Goal: Task Accomplishment & Management: Manage account settings

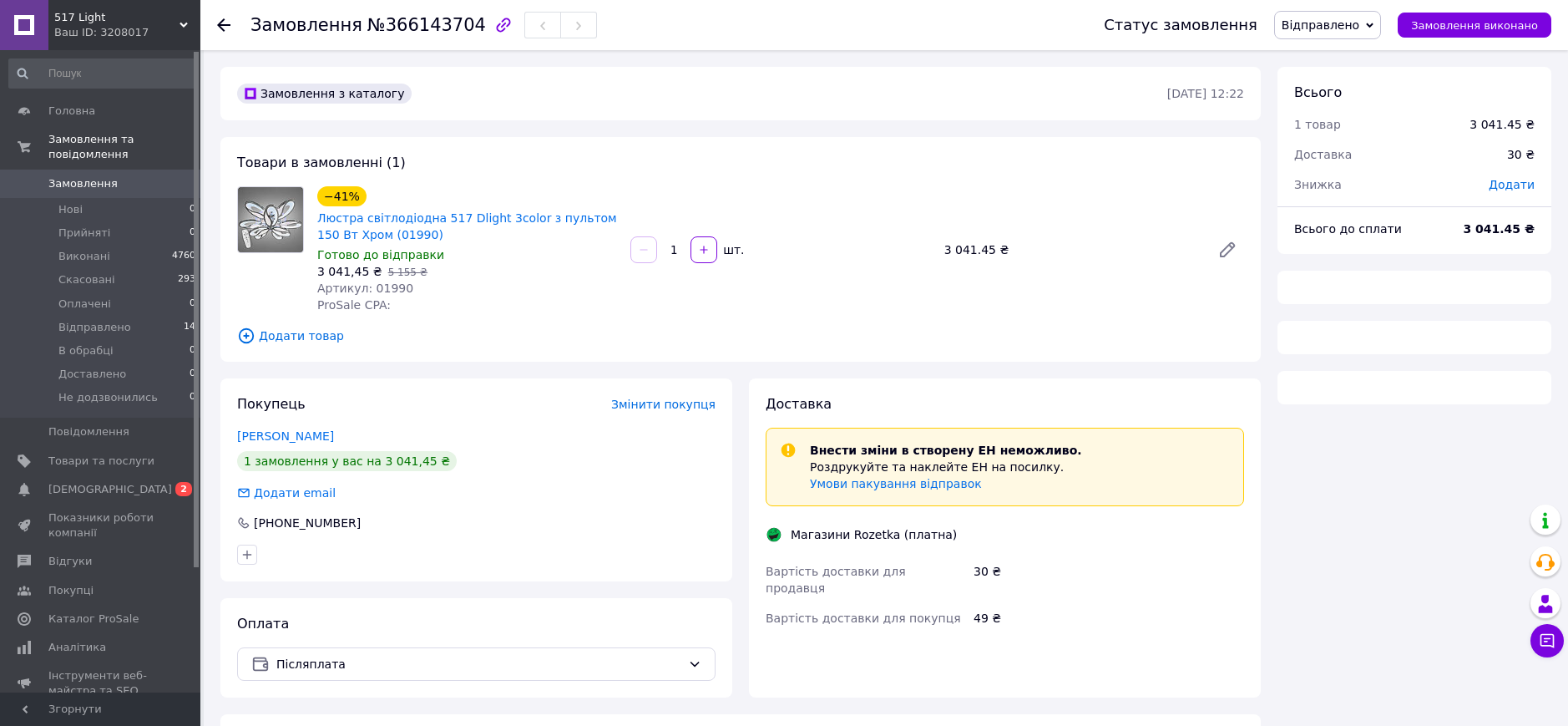
scroll to position [38, 0]
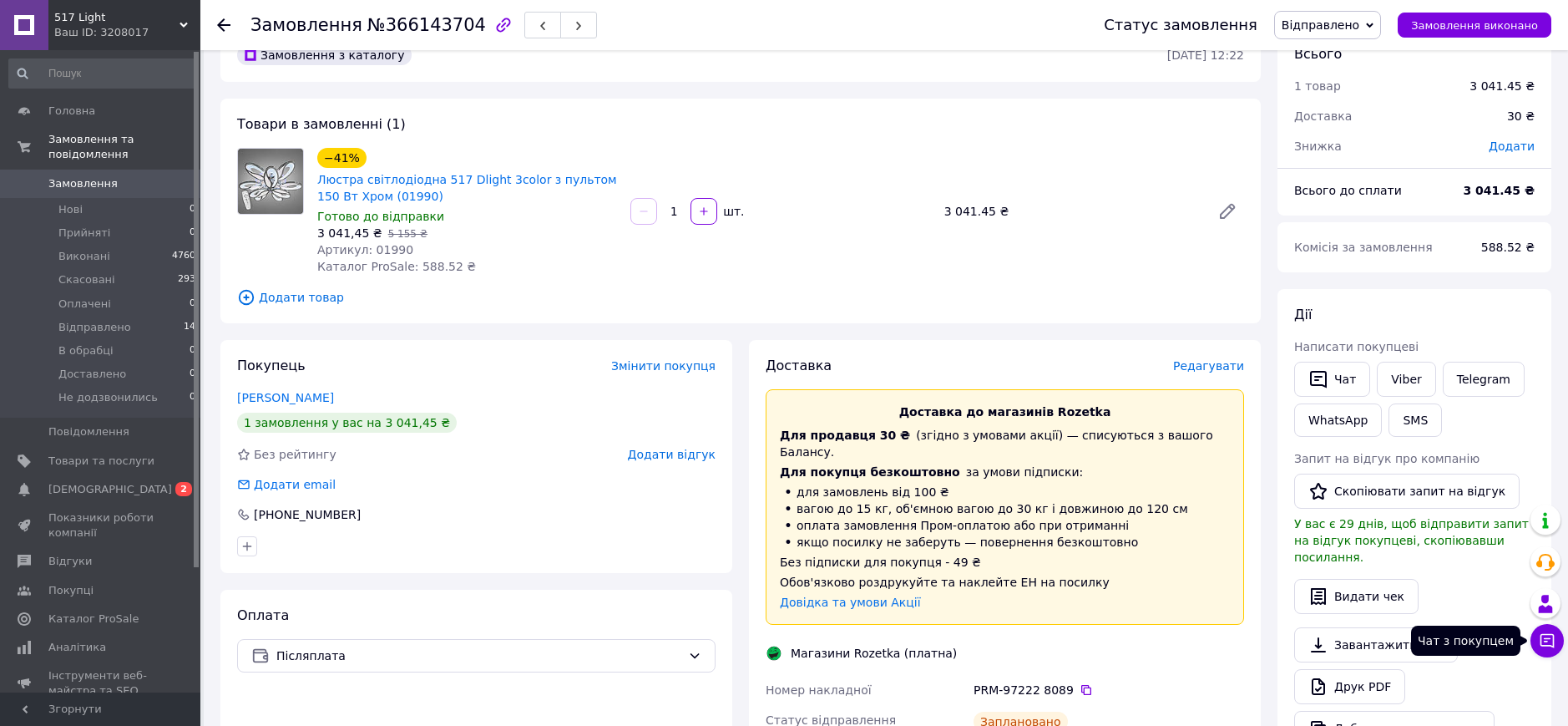
click at [1553, 641] on icon at bounding box center [1548, 641] width 17 height 17
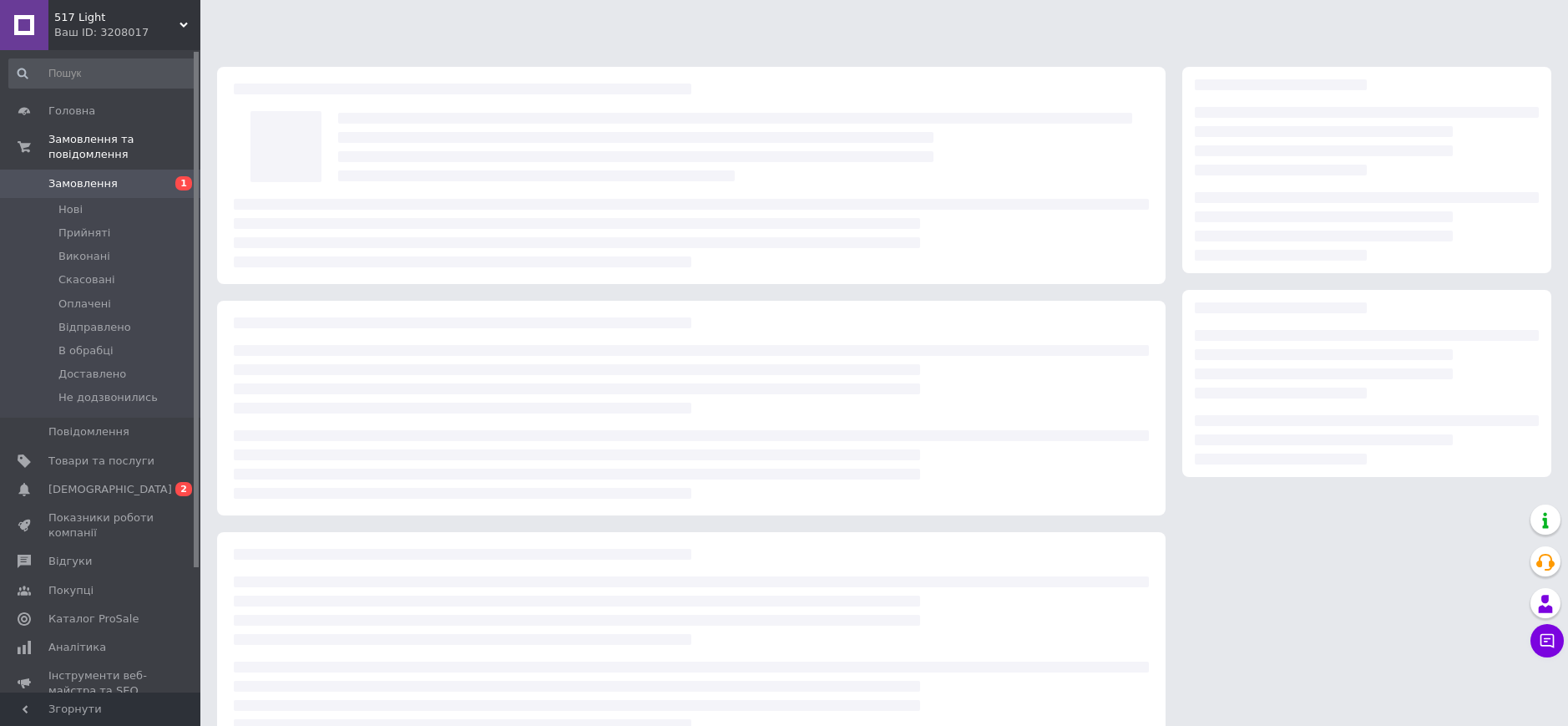
scroll to position [37, 0]
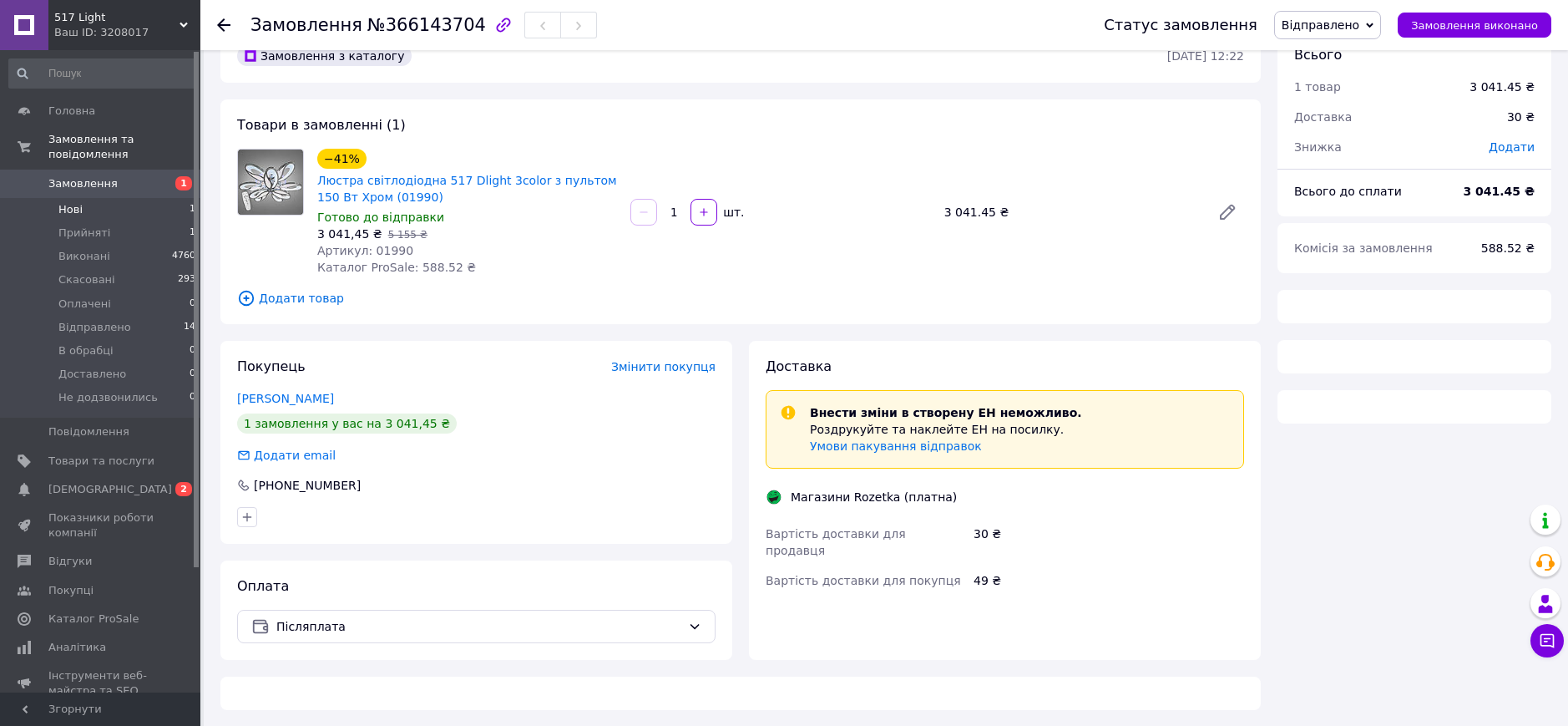
click at [81, 198] on li "Нові 1" at bounding box center [102, 210] width 205 height 24
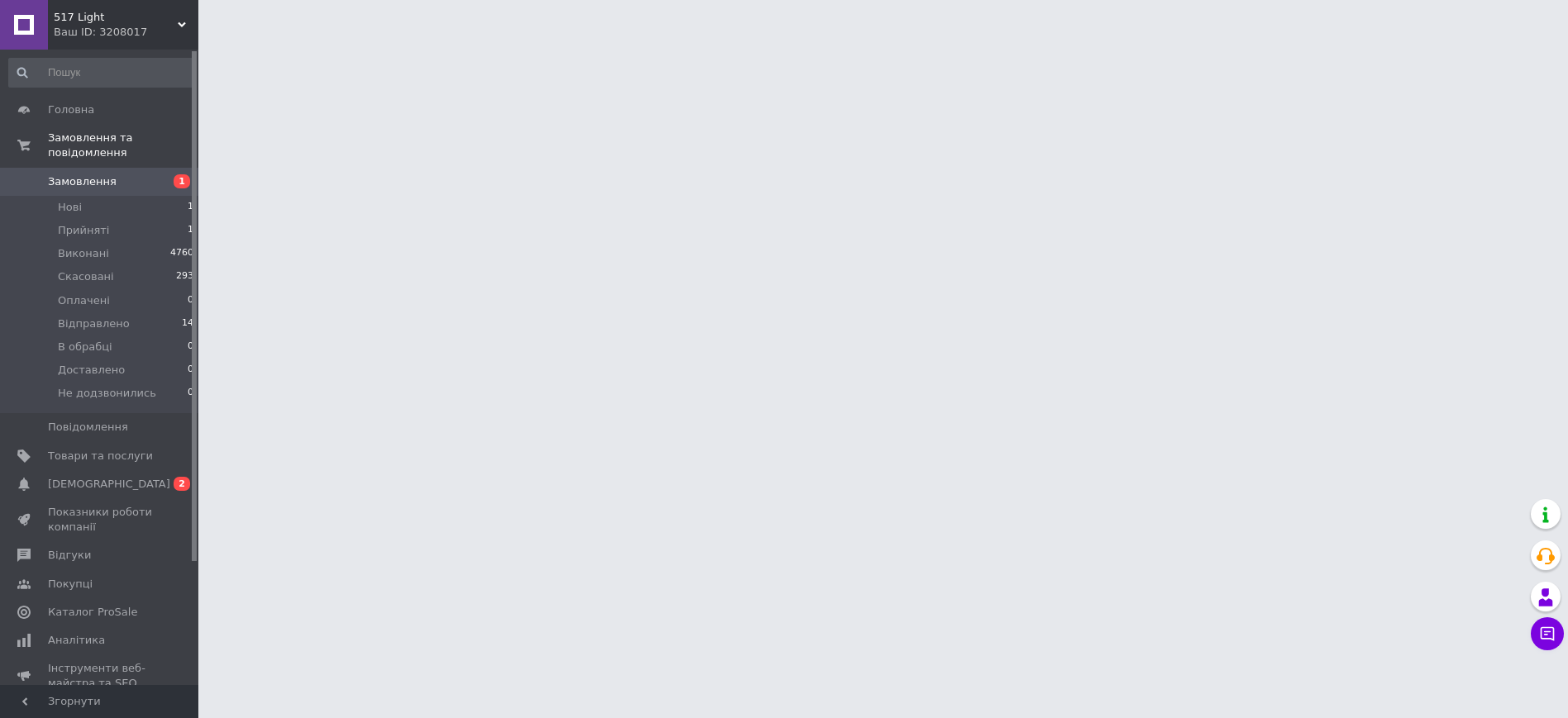
click at [86, 175] on span "Замовлення" at bounding box center [82, 182] width 69 height 15
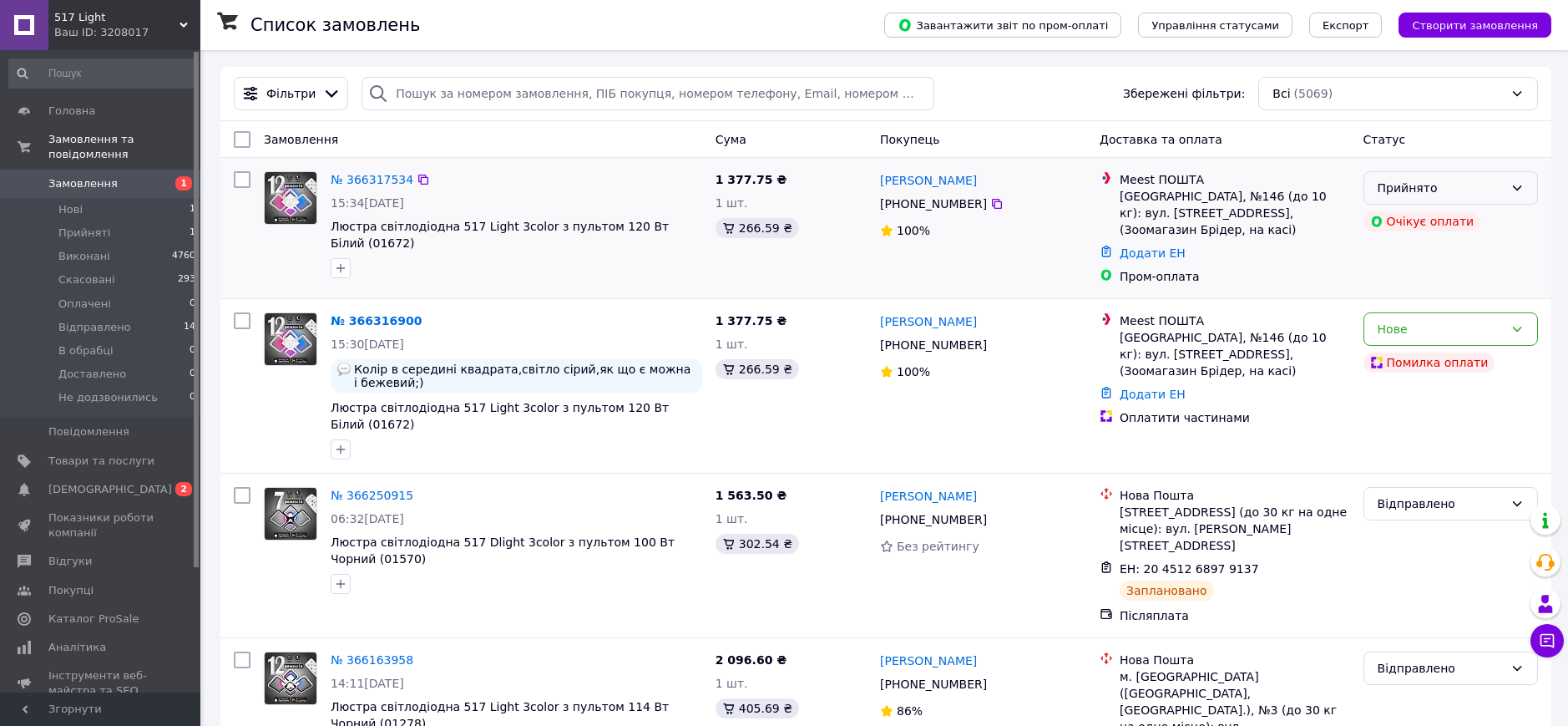
click at [1418, 192] on div "Прийнято" at bounding box center [1441, 187] width 126 height 18
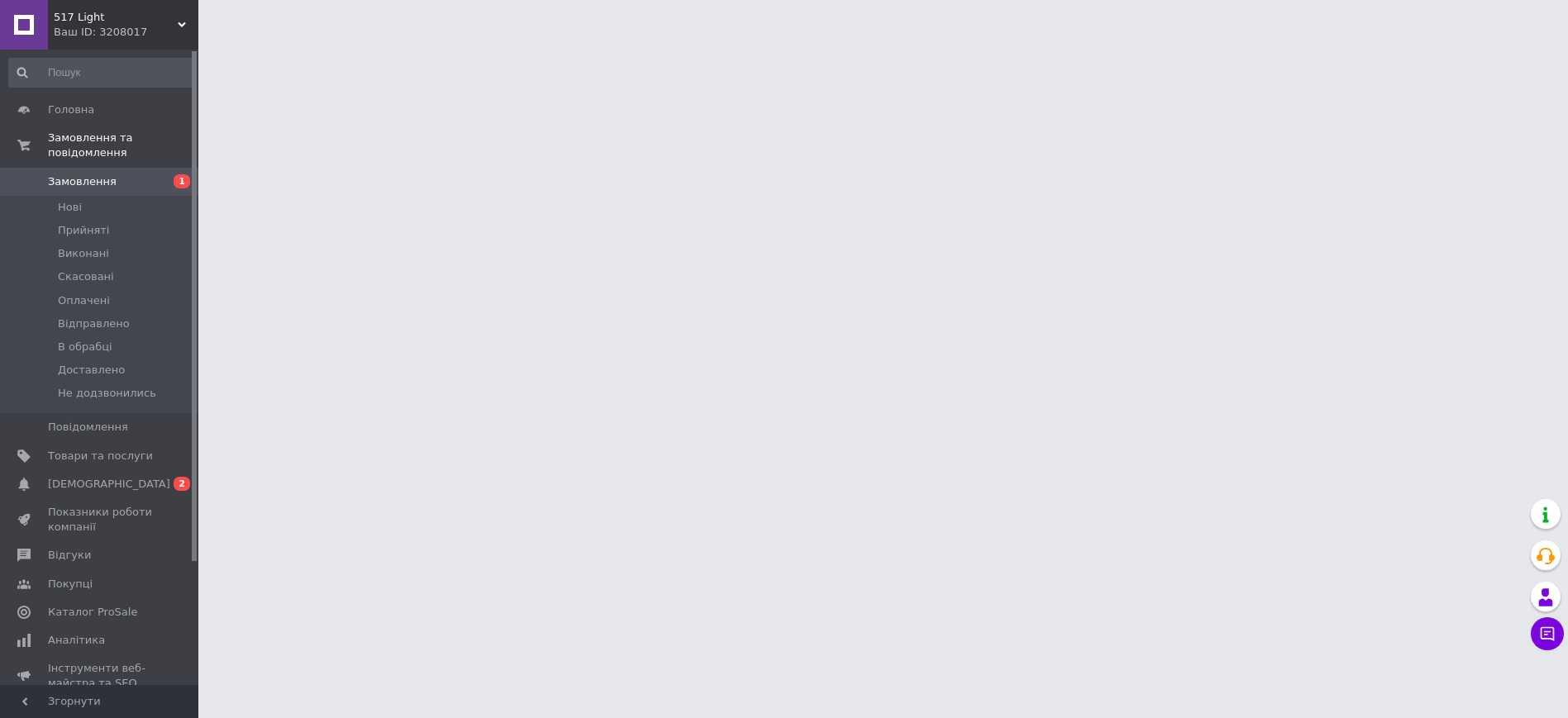
click at [76, 175] on span "Замовлення" at bounding box center [82, 182] width 69 height 15
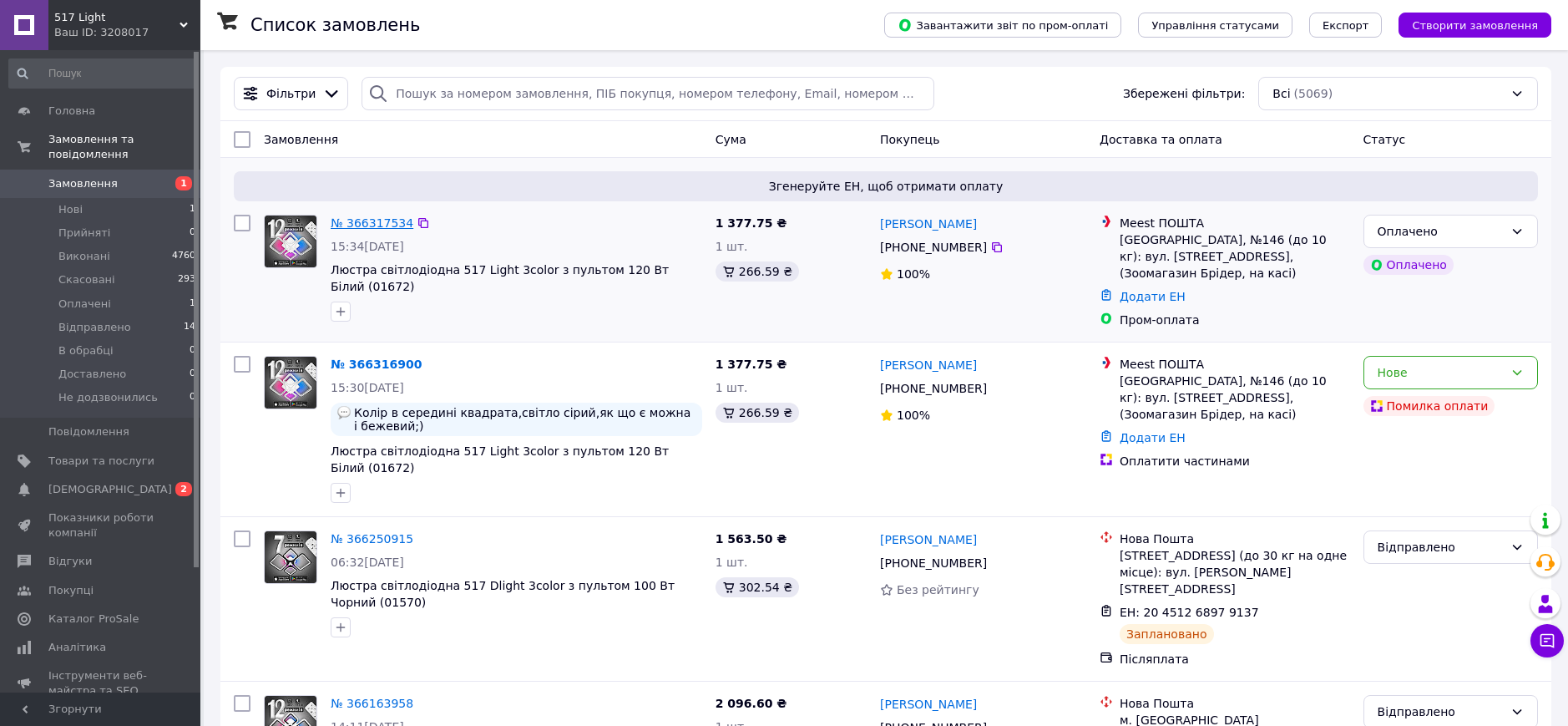
click at [372, 226] on link "№ 366317534" at bounding box center [372, 223] width 83 height 13
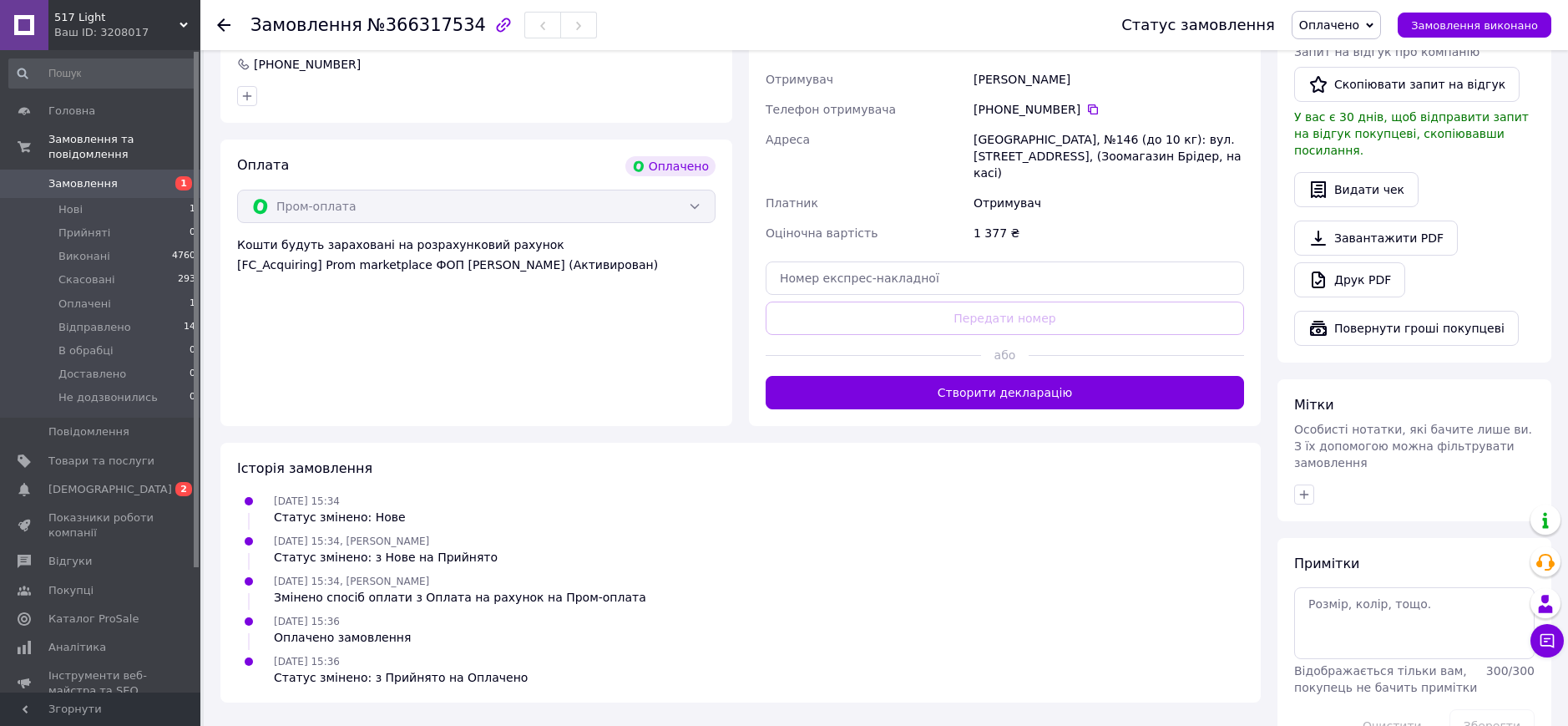
scroll to position [649, 0]
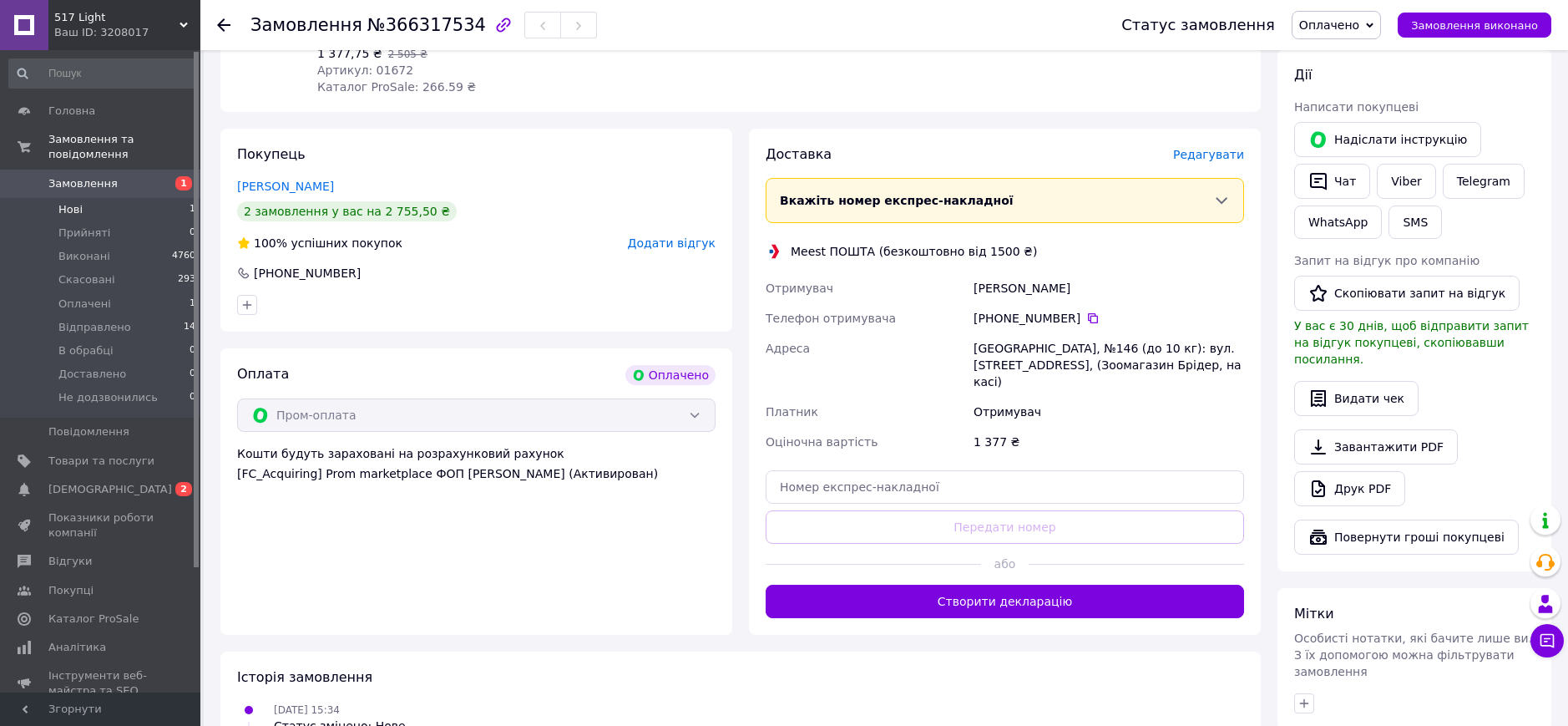
click at [89, 201] on li "Нові 1" at bounding box center [102, 210] width 205 height 24
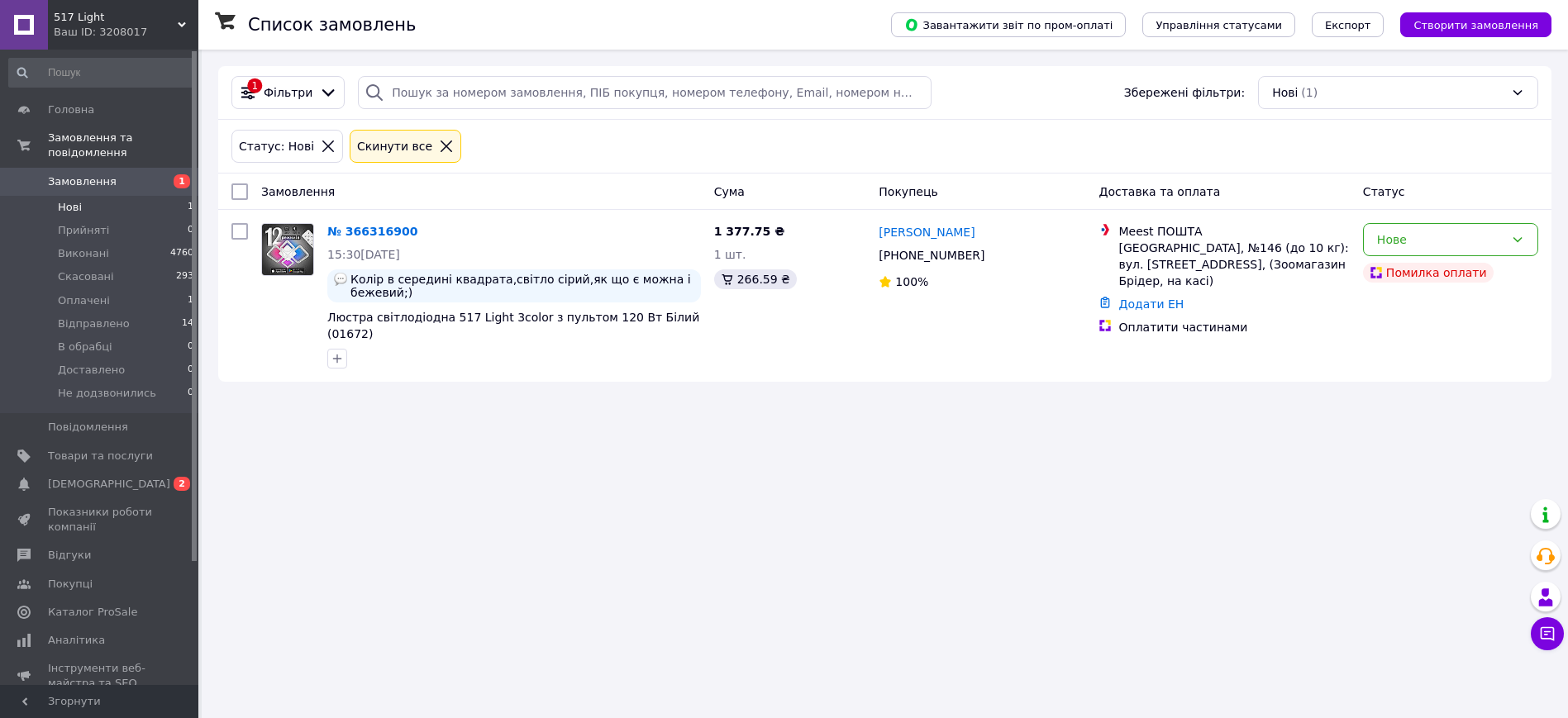
click at [76, 175] on span "Замовлення" at bounding box center [82, 182] width 69 height 15
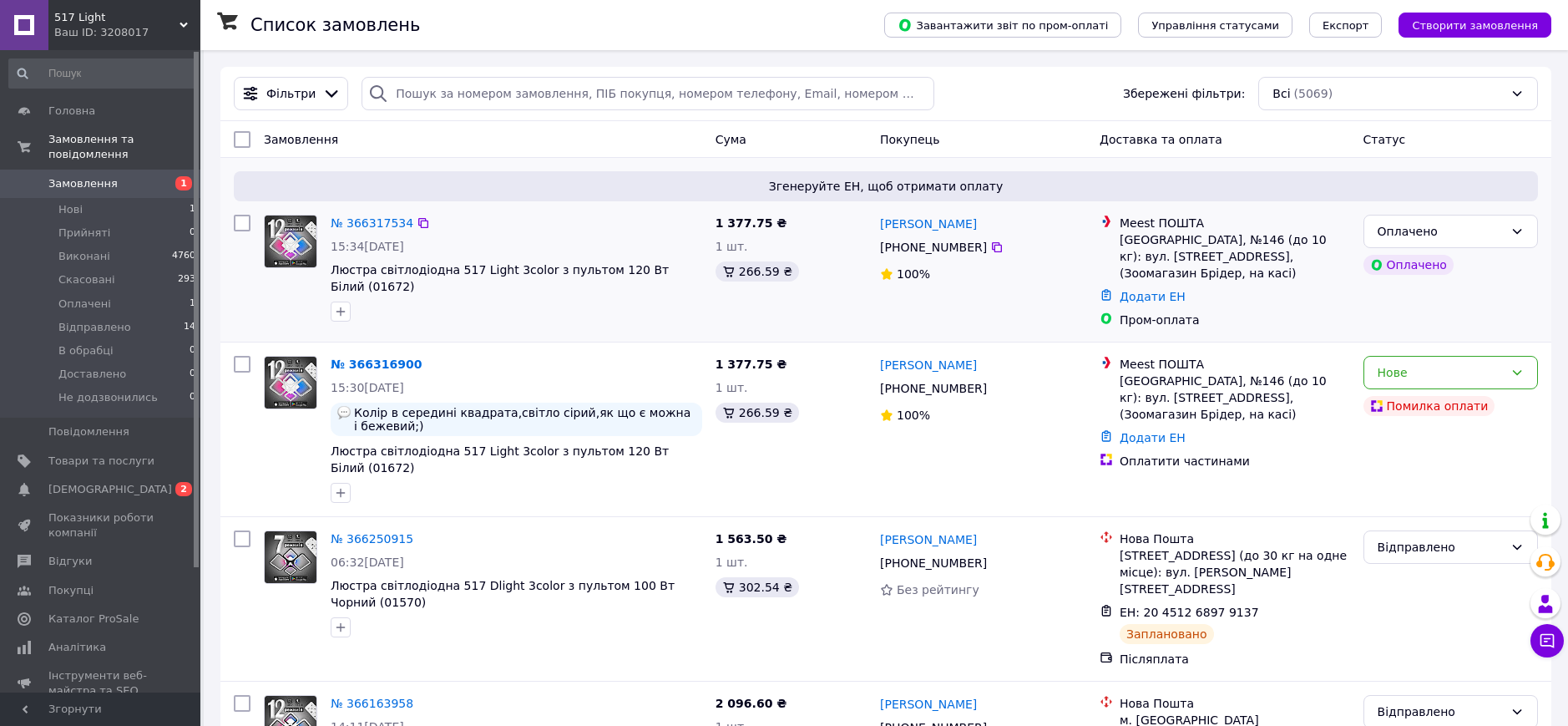
click at [299, 253] on img at bounding box center [291, 241] width 52 height 52
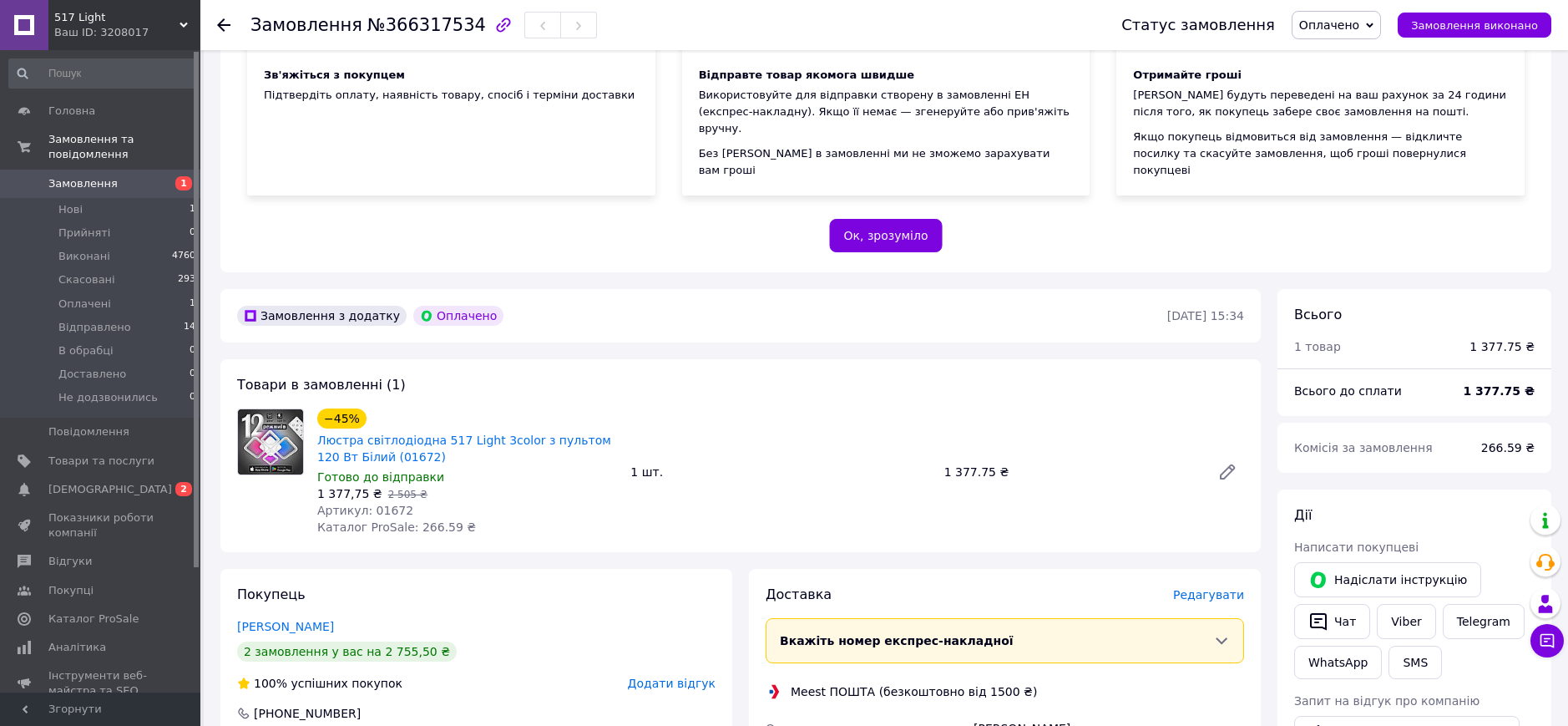
scroll to position [313, 0]
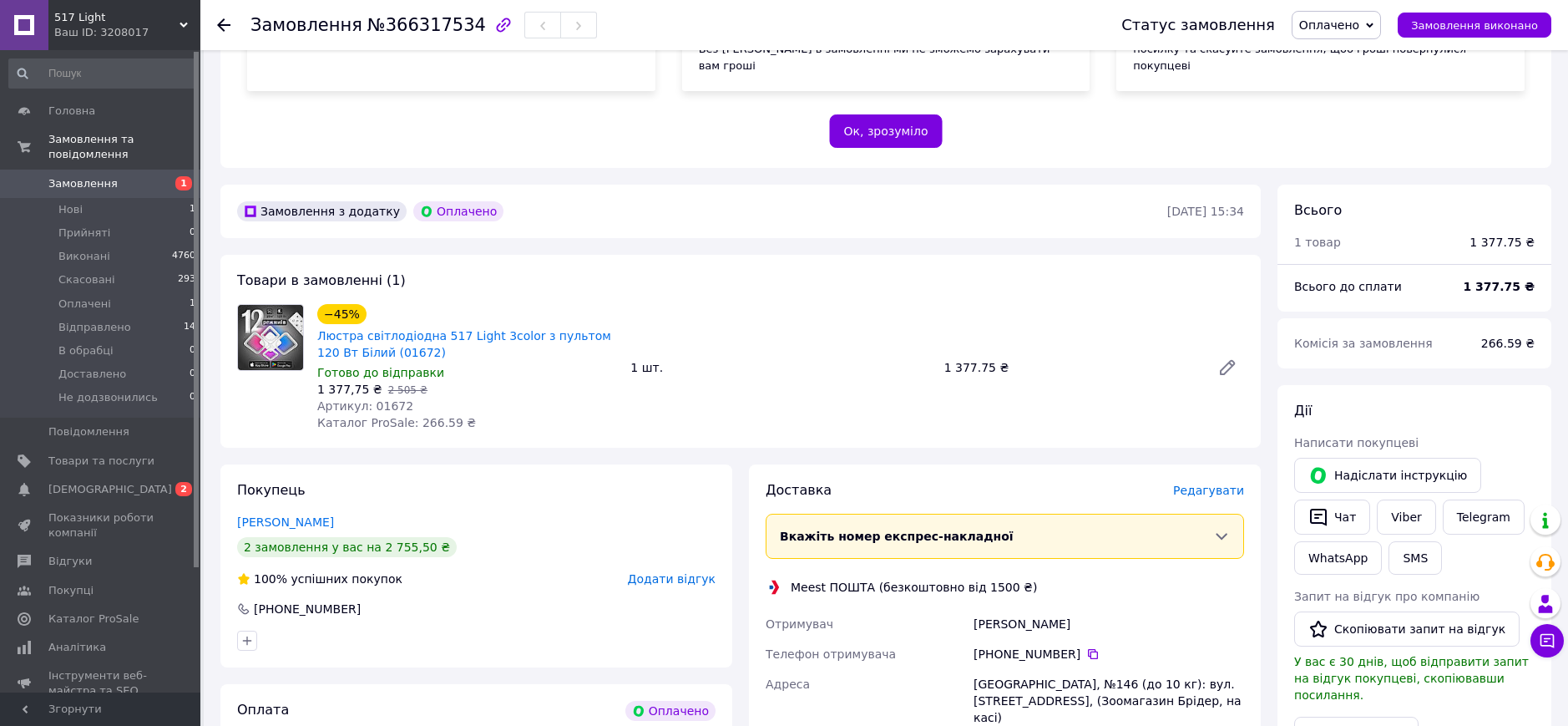
click at [271, 325] on img at bounding box center [271, 338] width 65 height 65
click at [348, 329] on link "Люстра світлодіодна 517 Light 3color з пультом 120 Вт Білий (01672)" at bounding box center [464, 344] width 294 height 31
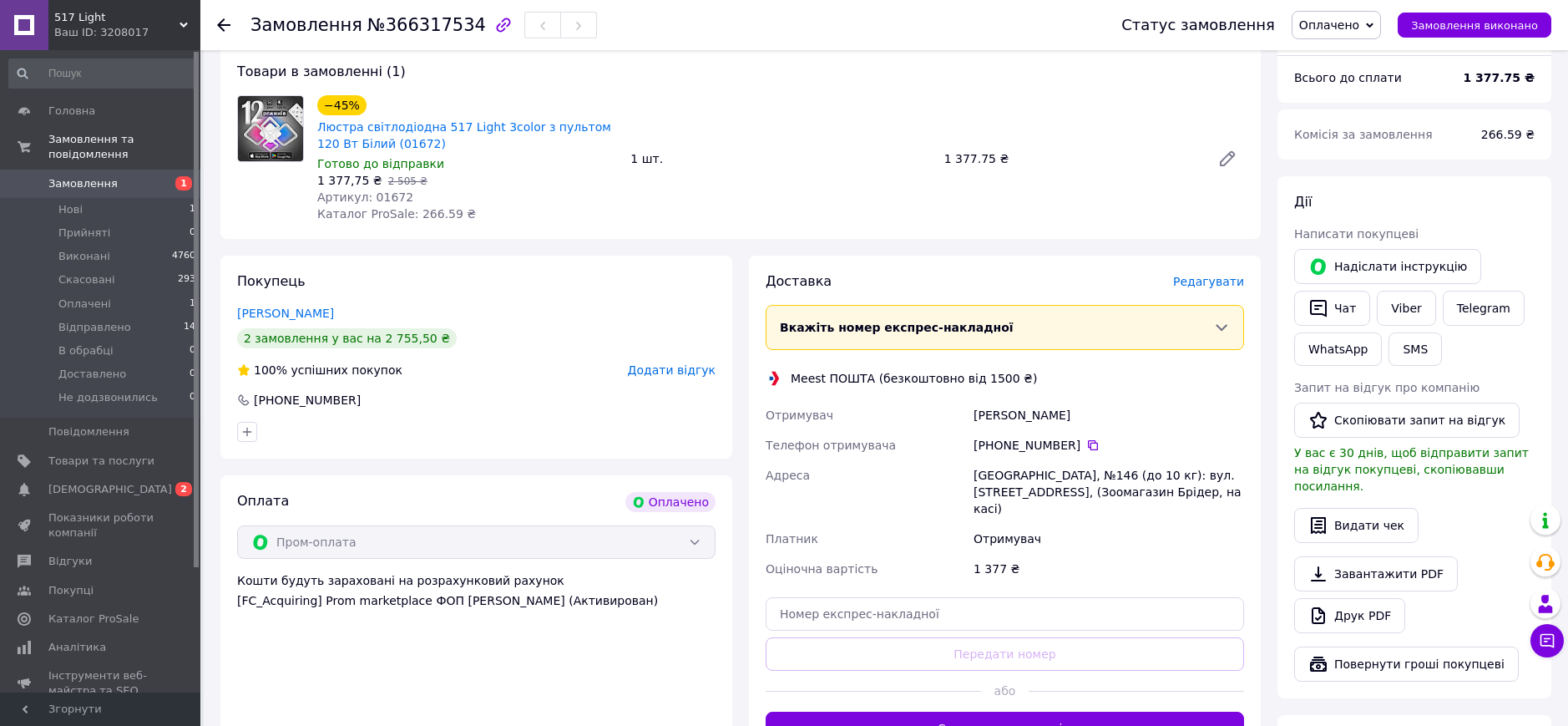
click at [1353, 18] on span "Оплачено" at bounding box center [1330, 25] width 60 height 13
click at [1349, 151] on li "В обрабці" at bounding box center [1351, 158] width 116 height 25
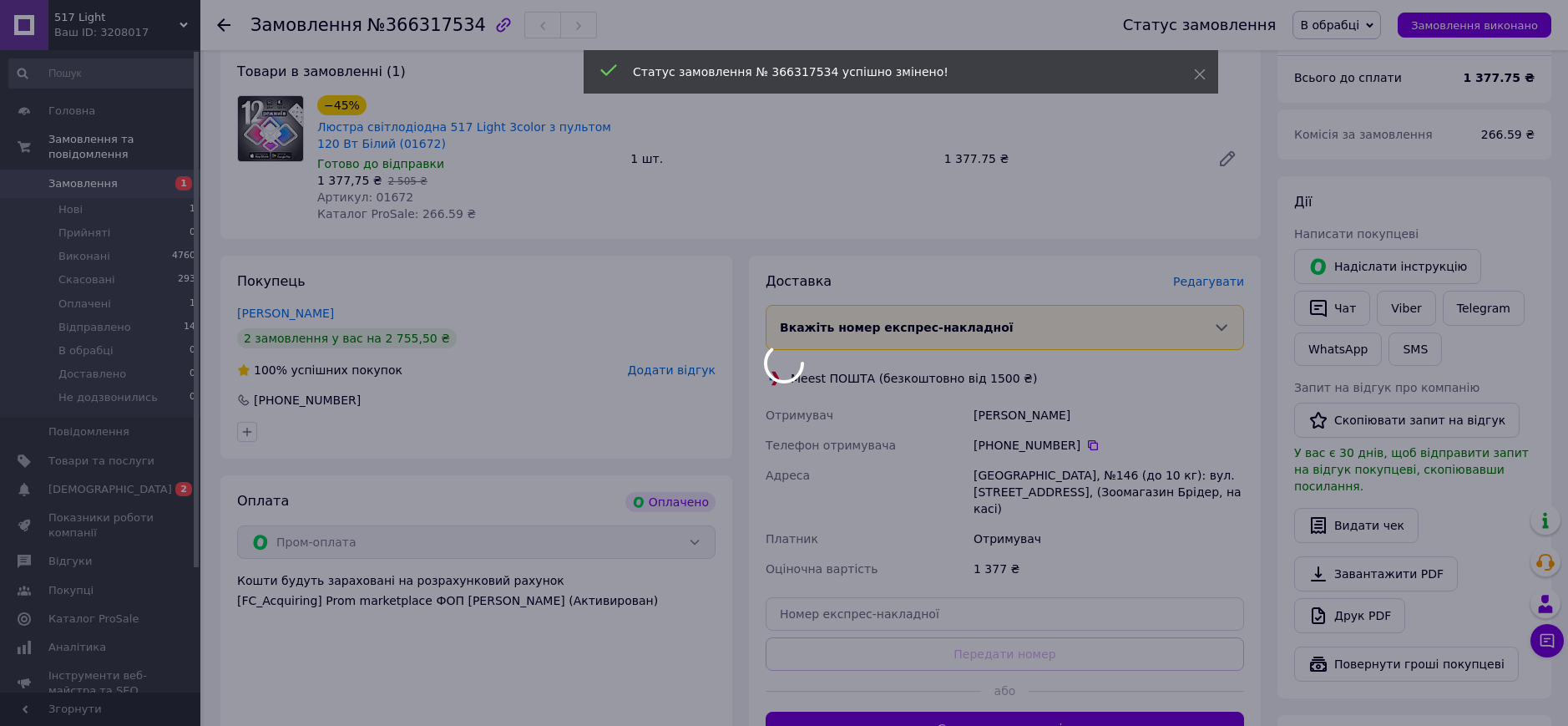
scroll to position [731, 0]
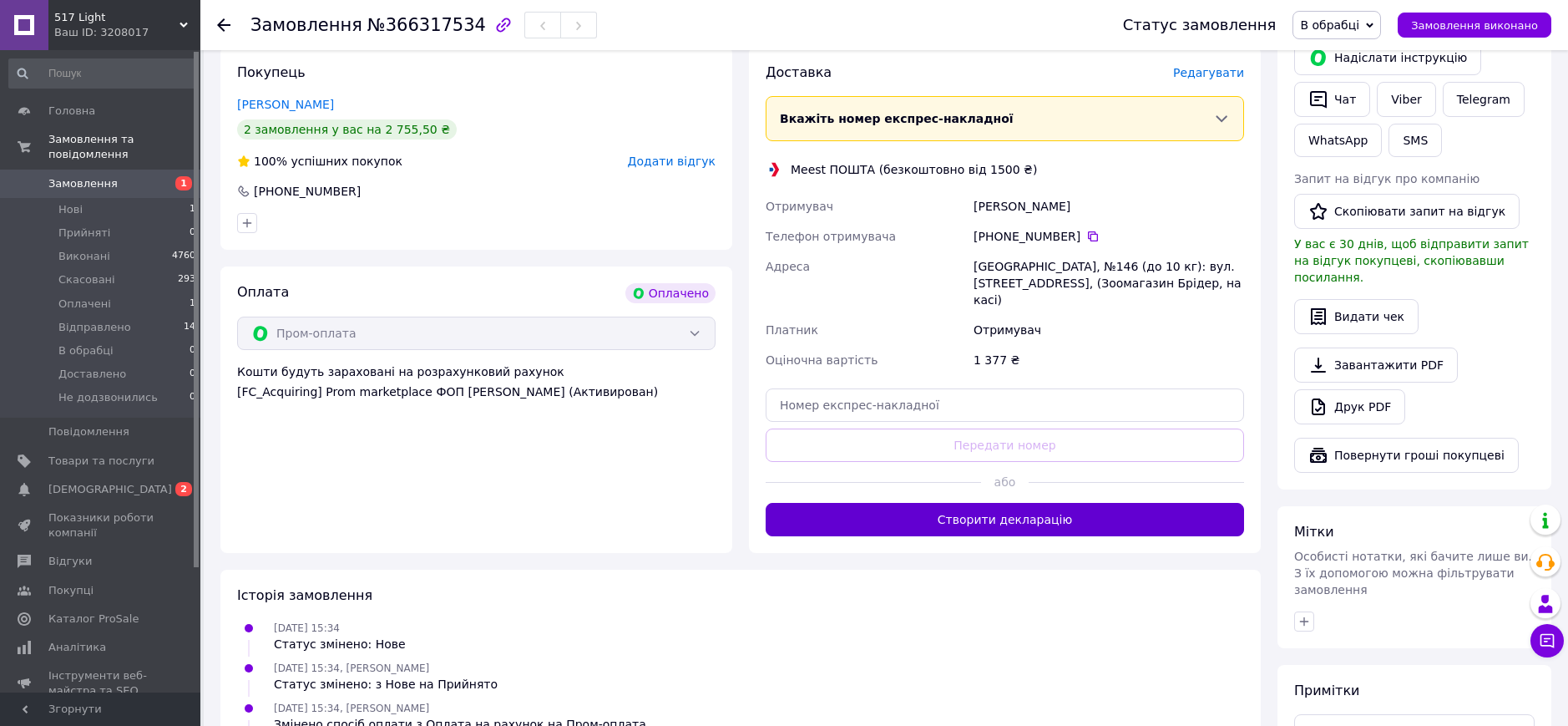
click at [952, 503] on button "Створити декларацію" at bounding box center [1005, 519] width 479 height 33
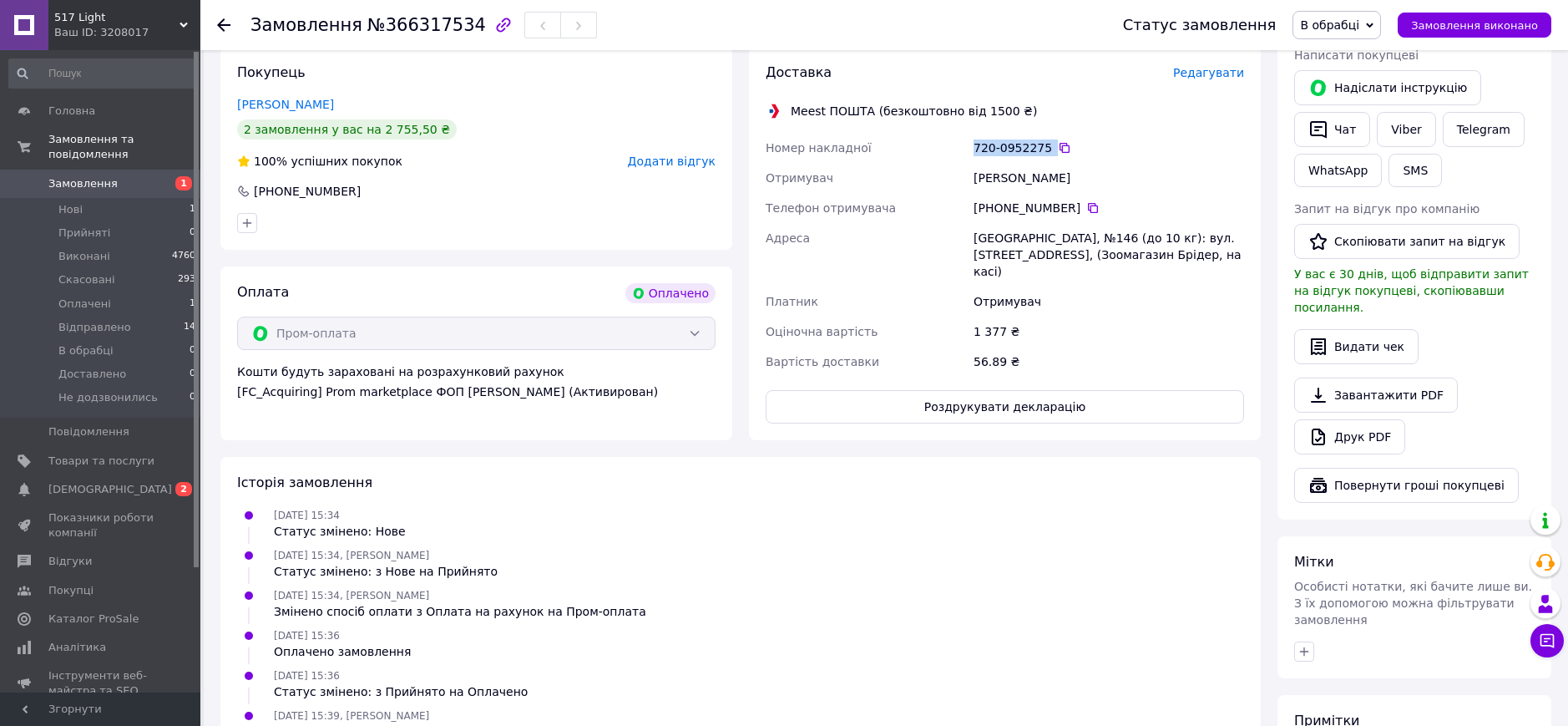
drag, startPoint x: 987, startPoint y: 132, endPoint x: 1044, endPoint y: 131, distance: 57.0
click at [1044, 139] on div "720-0952275" at bounding box center [1109, 148] width 271 height 17
copy div "720-0952275"
click at [1362, 10] on span "В обрабці" at bounding box center [1337, 25] width 89 height 29
click at [1340, 160] on li "Відправлено" at bounding box center [1351, 158] width 116 height 25
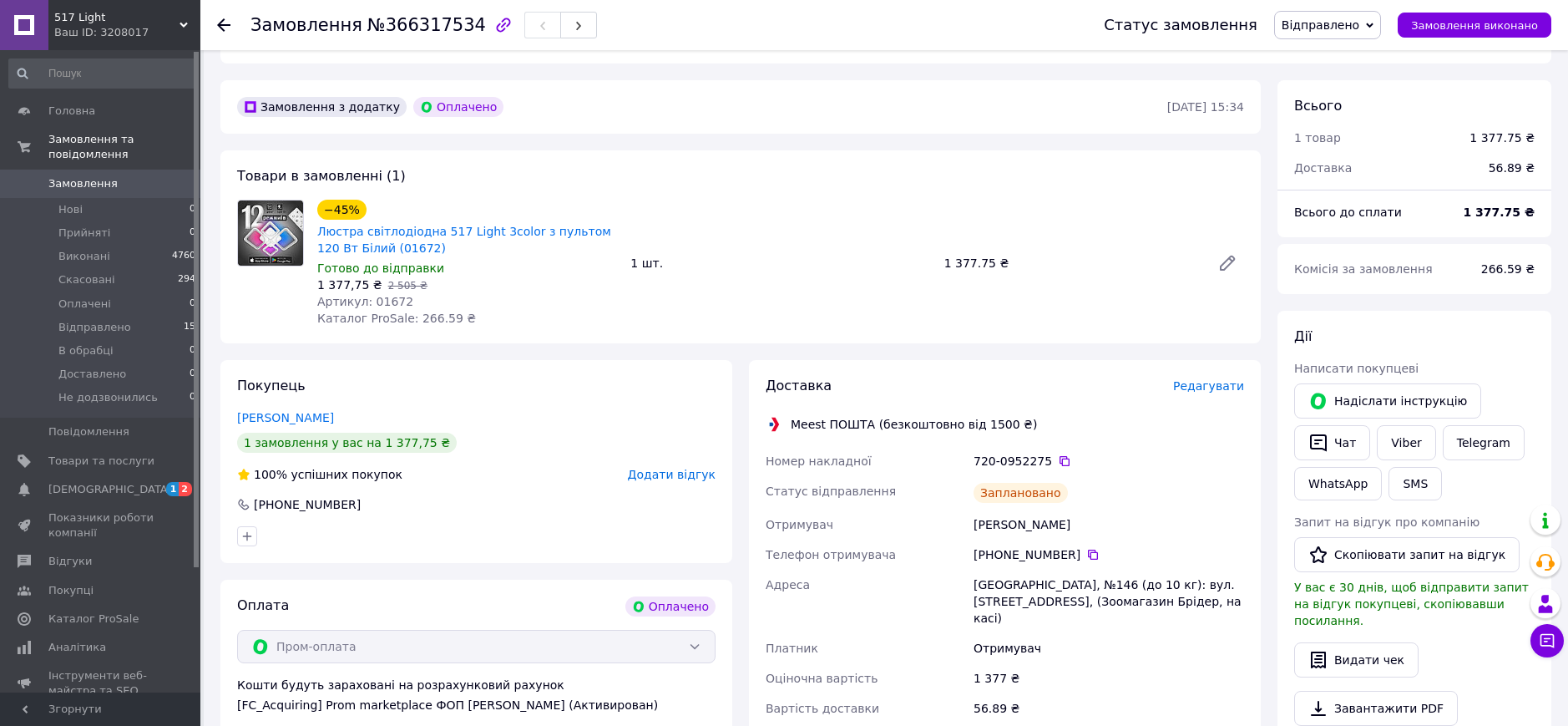
scroll to position [627, 0]
